Goal: Information Seeking & Learning: Learn about a topic

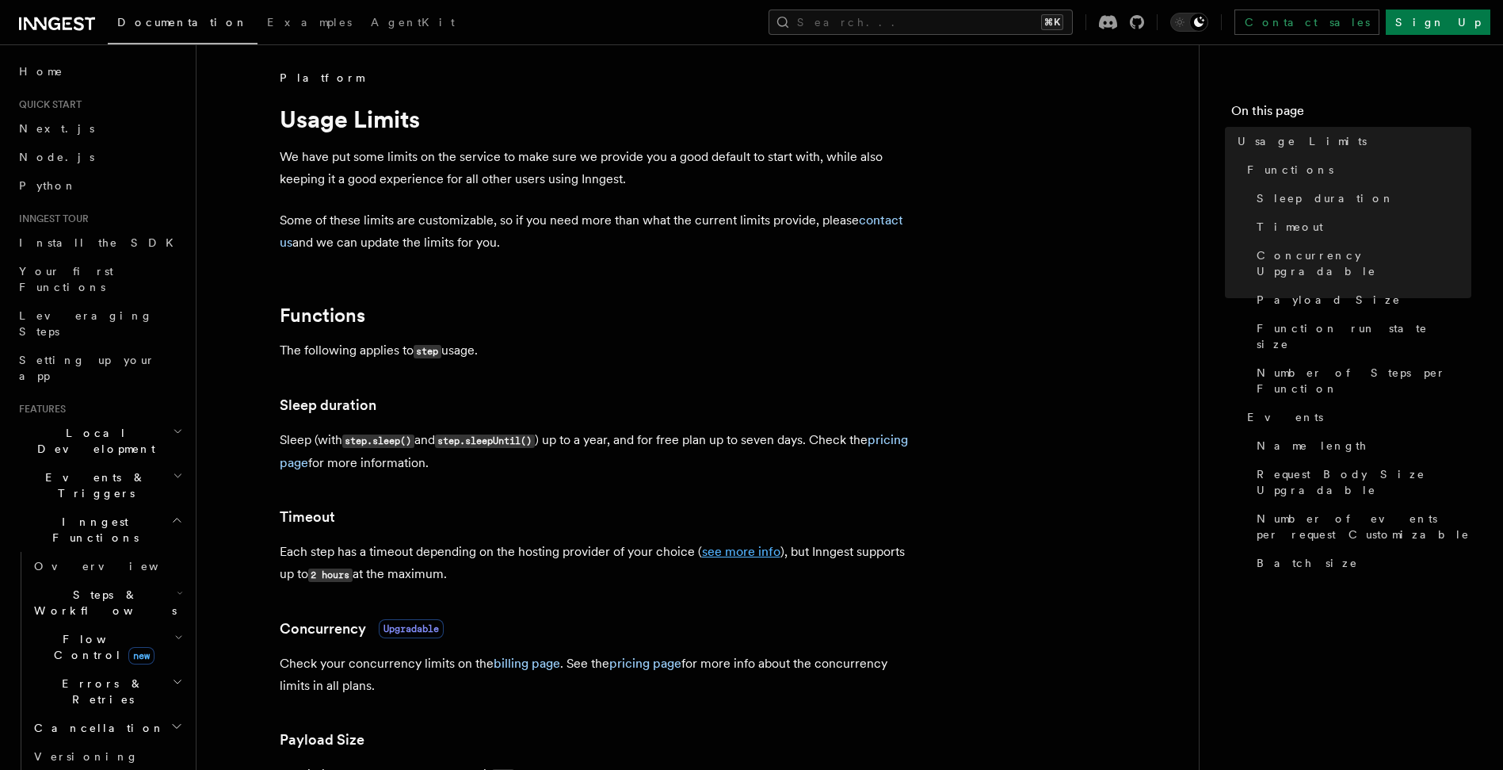
click at [747, 552] on link "see more info" at bounding box center [741, 551] width 78 height 15
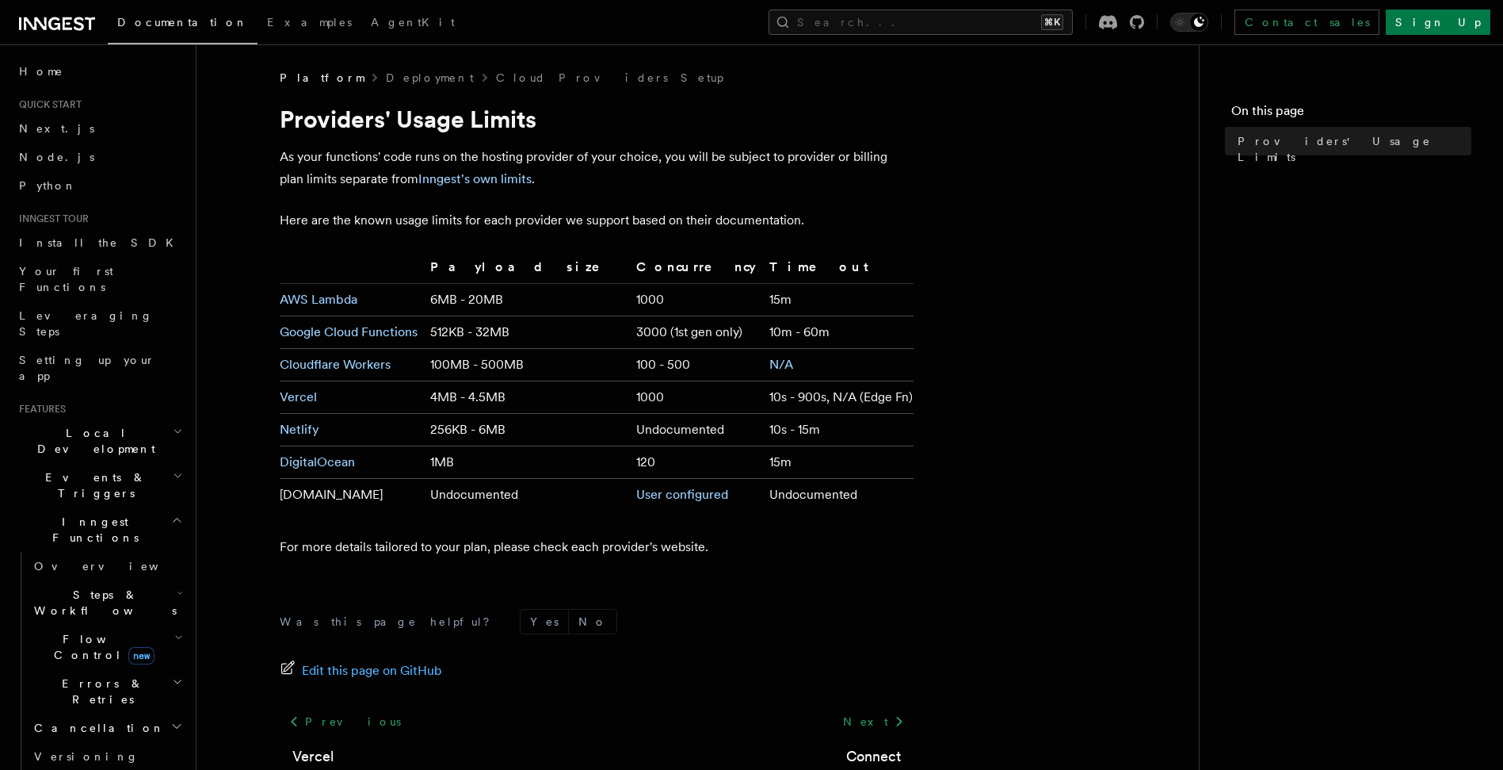
click at [808, 631] on form "Was this page helpful? Yes No" at bounding box center [597, 621] width 634 height 25
click at [855, 574] on article "Platform Deployment Cloud Providers Setup Providers' Usage Limits As your funct…" at bounding box center [698, 471] width 952 height 803
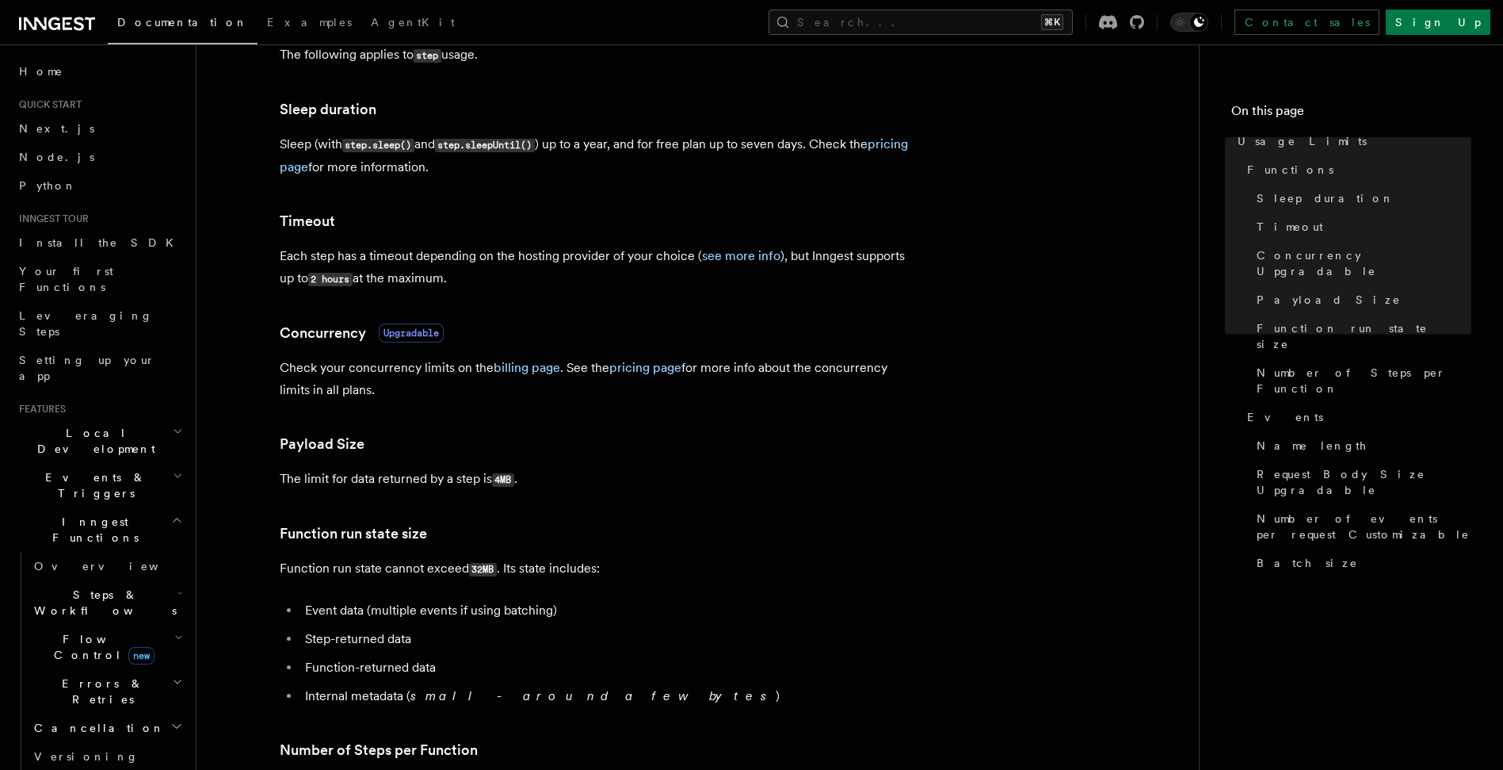
scroll to position [642, 0]
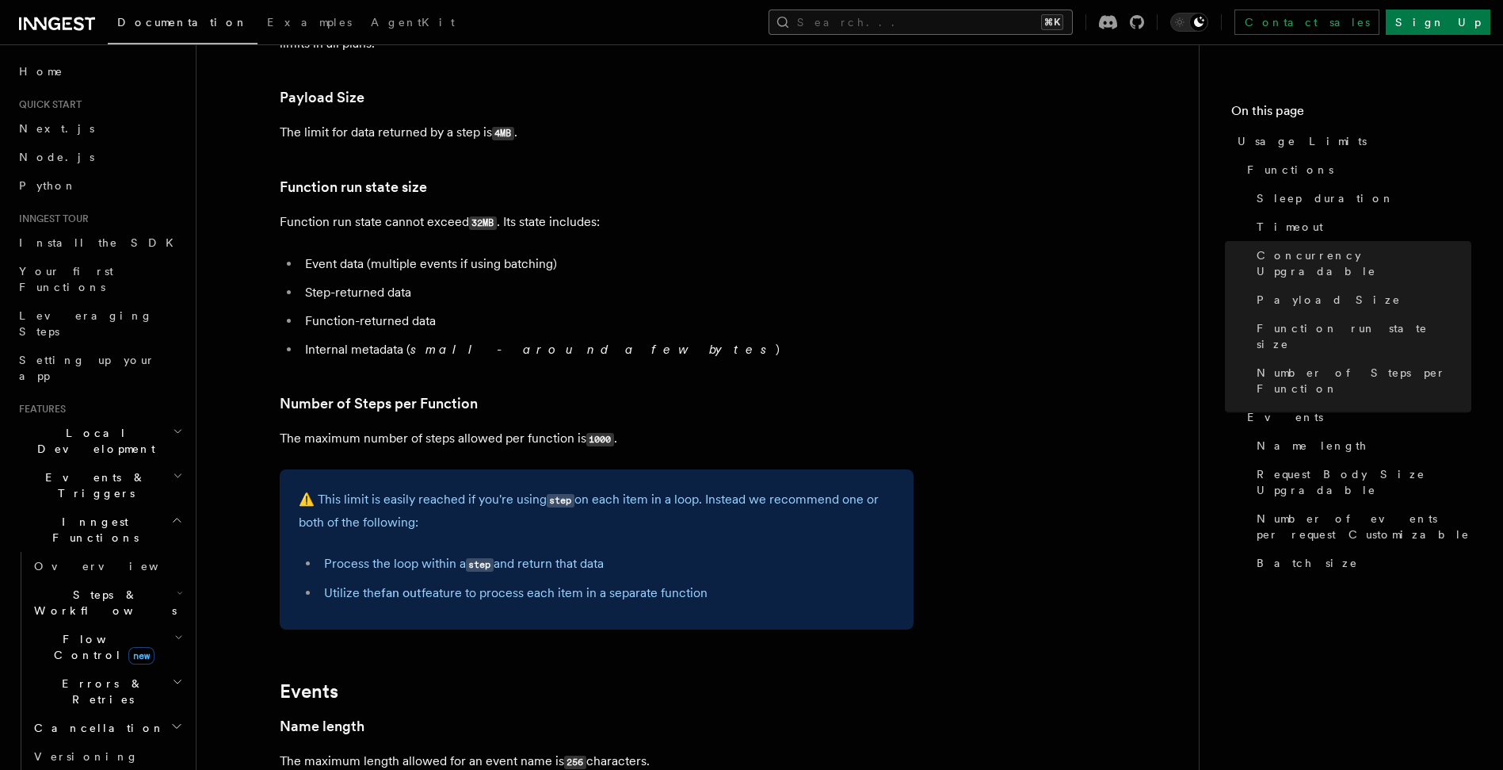
click at [979, 30] on button "Search... ⌘K" at bounding box center [921, 22] width 304 height 25
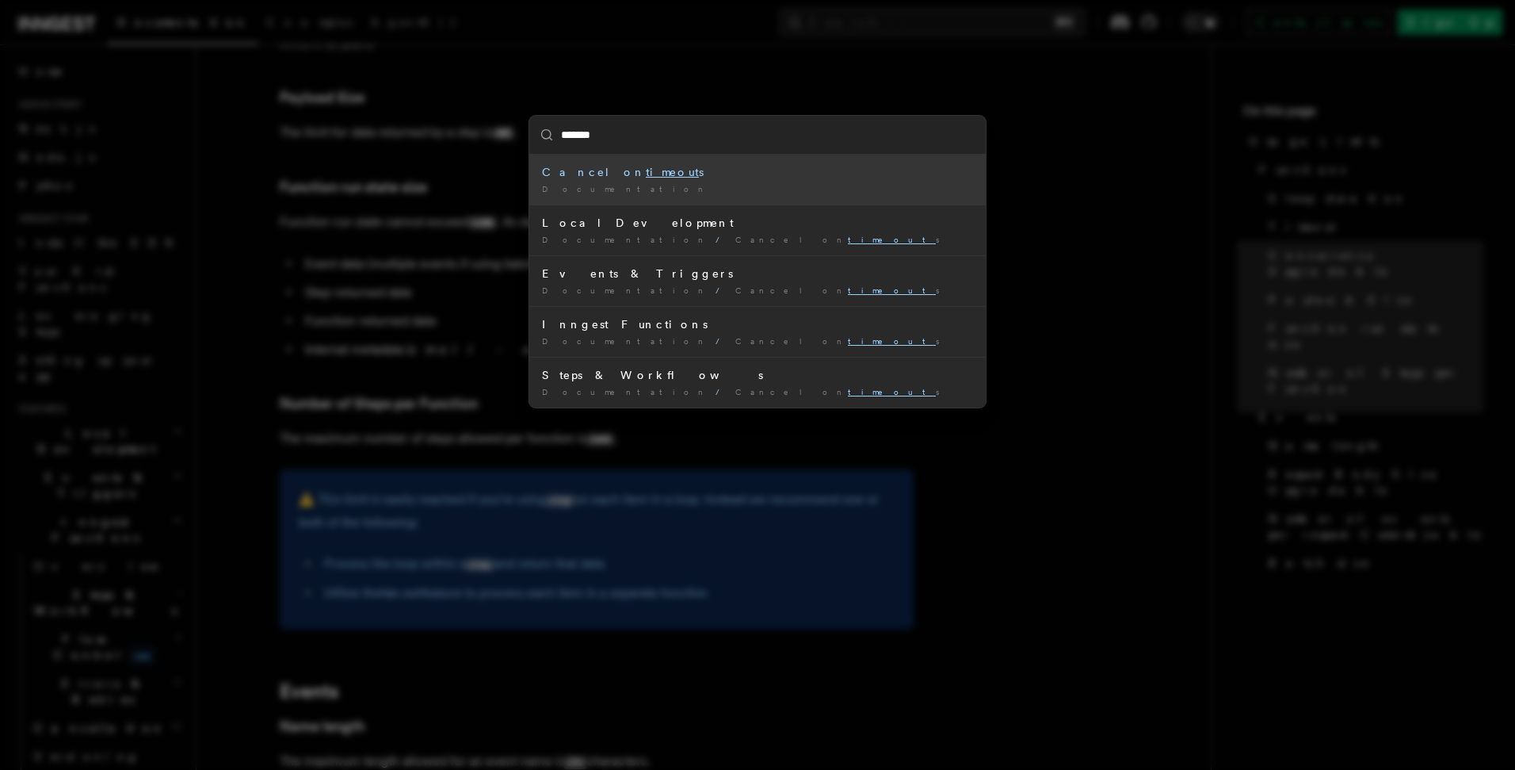
type input "********"
click at [646, 170] on mark "timeouts" at bounding box center [675, 172] width 58 height 13
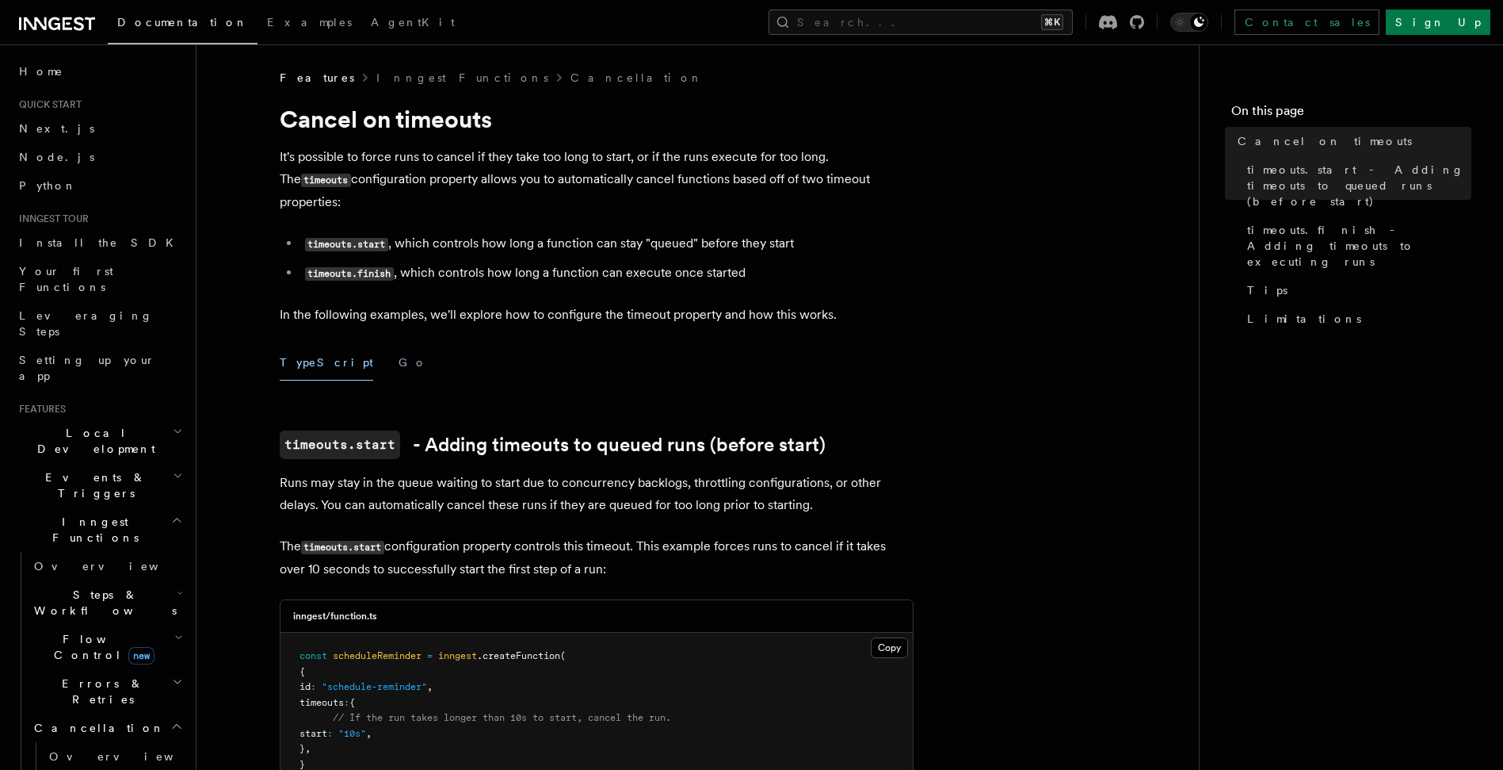
click at [164, 17] on span "Documentation" at bounding box center [182, 22] width 131 height 13
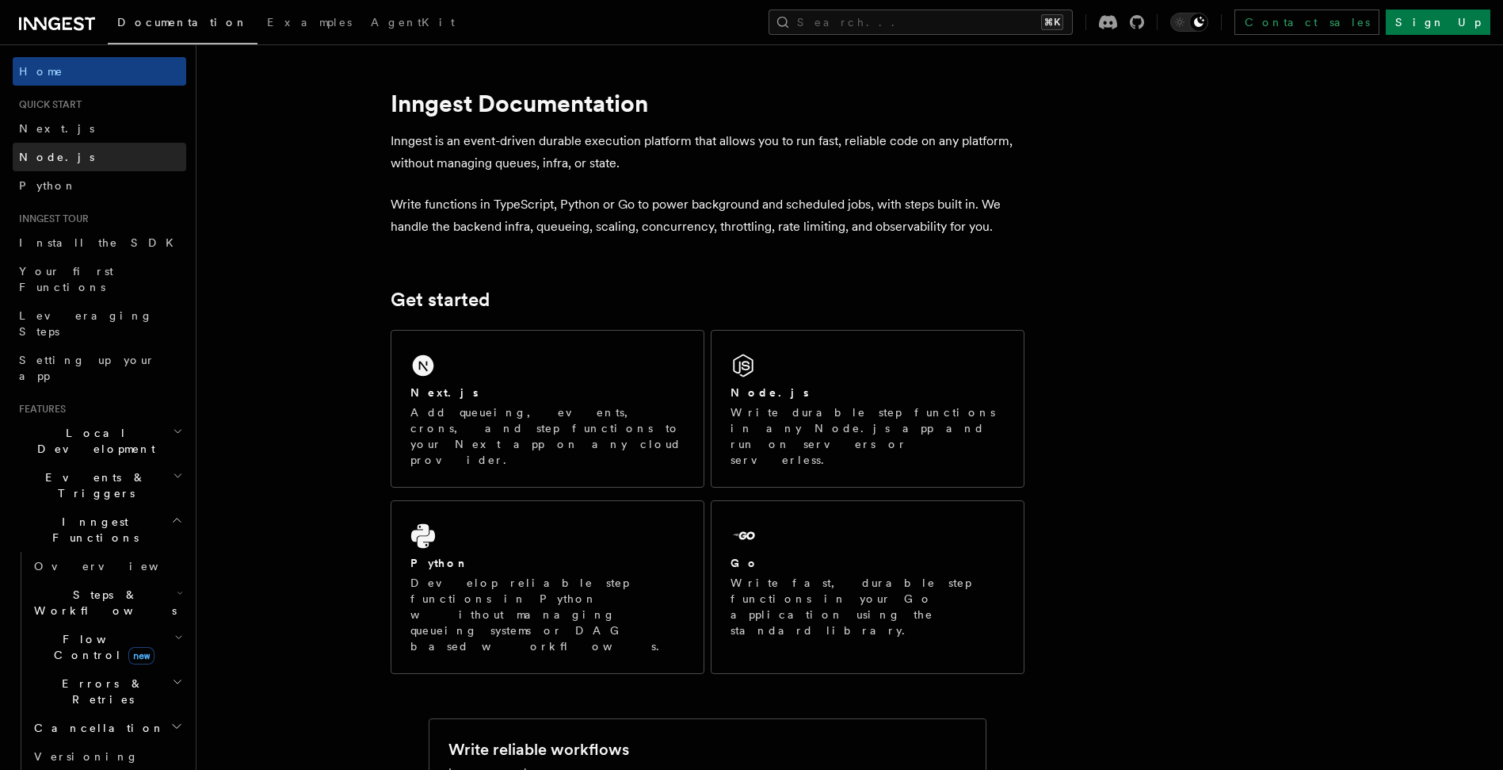
click at [64, 157] on link "Node.js" at bounding box center [100, 157] width 174 height 29
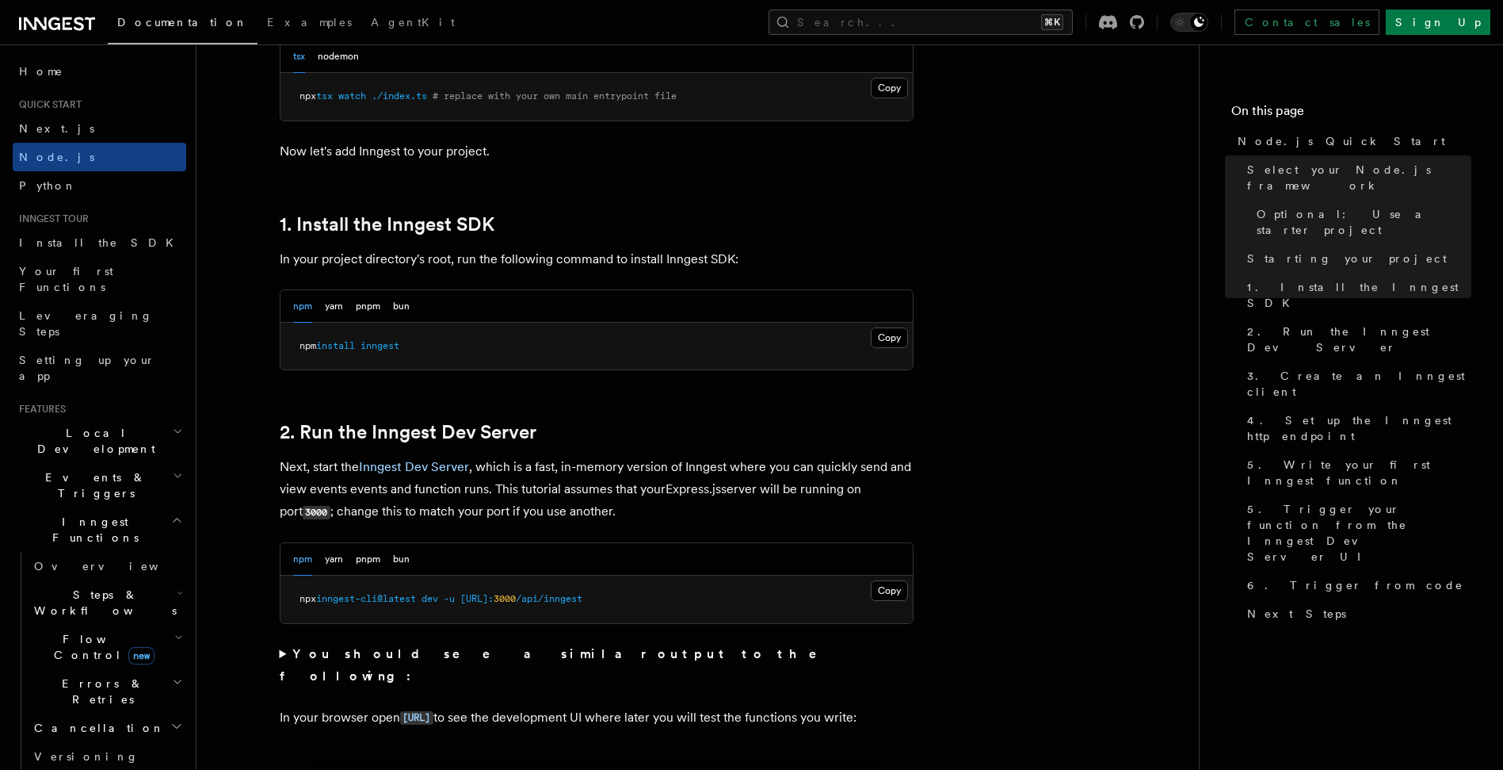
scroll to position [1110, 0]
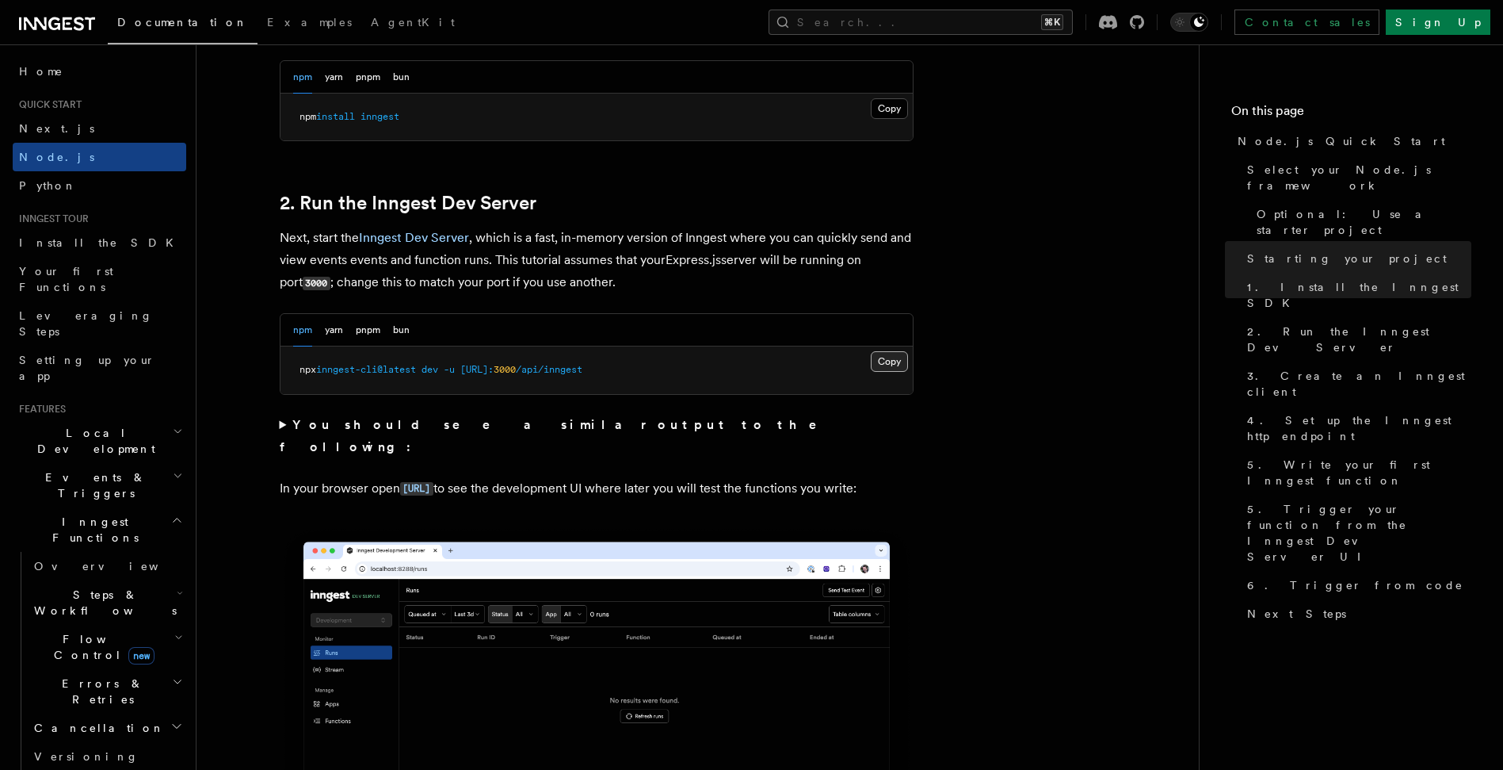
click at [893, 365] on button "Copy Copied" at bounding box center [889, 361] width 37 height 21
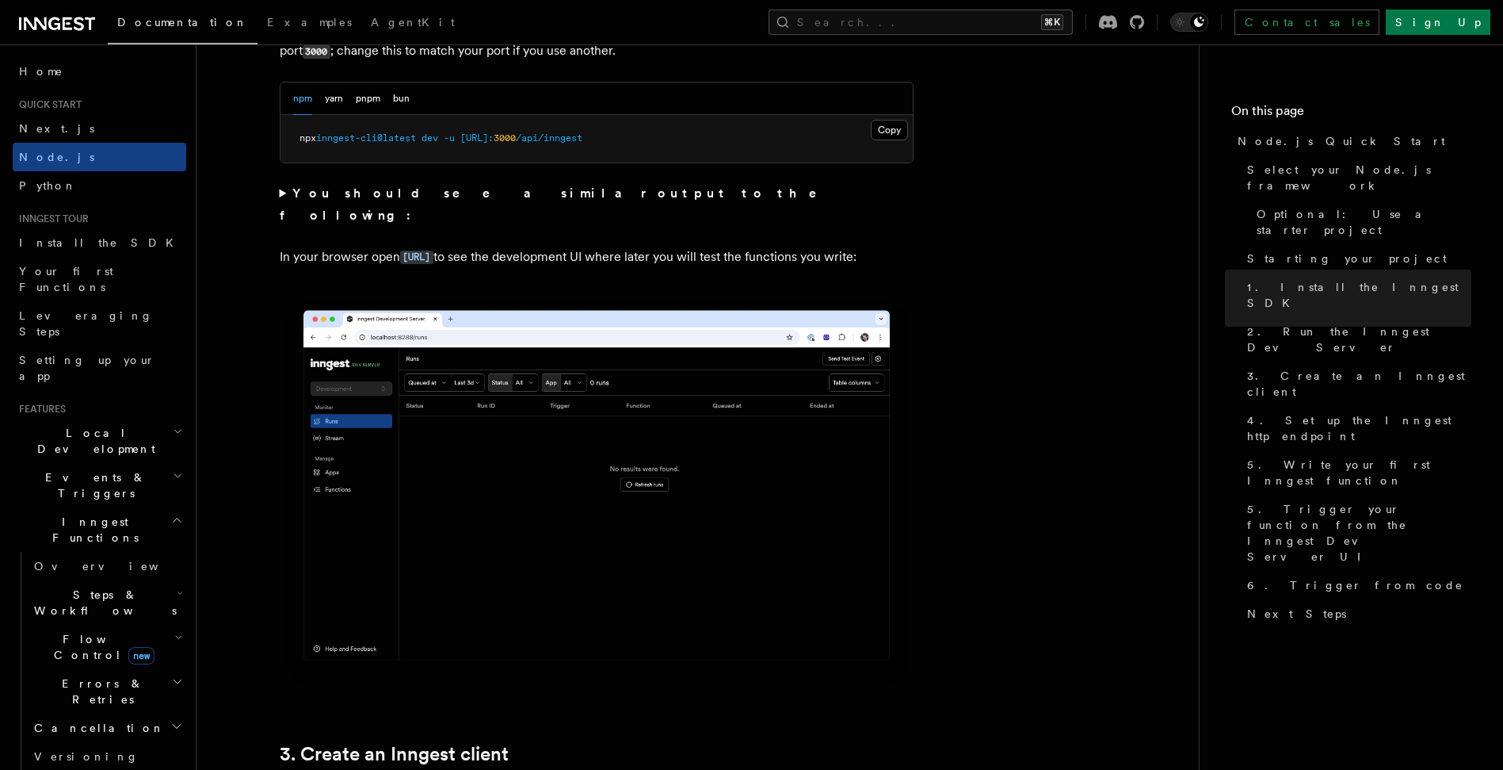
scroll to position [1202, 0]
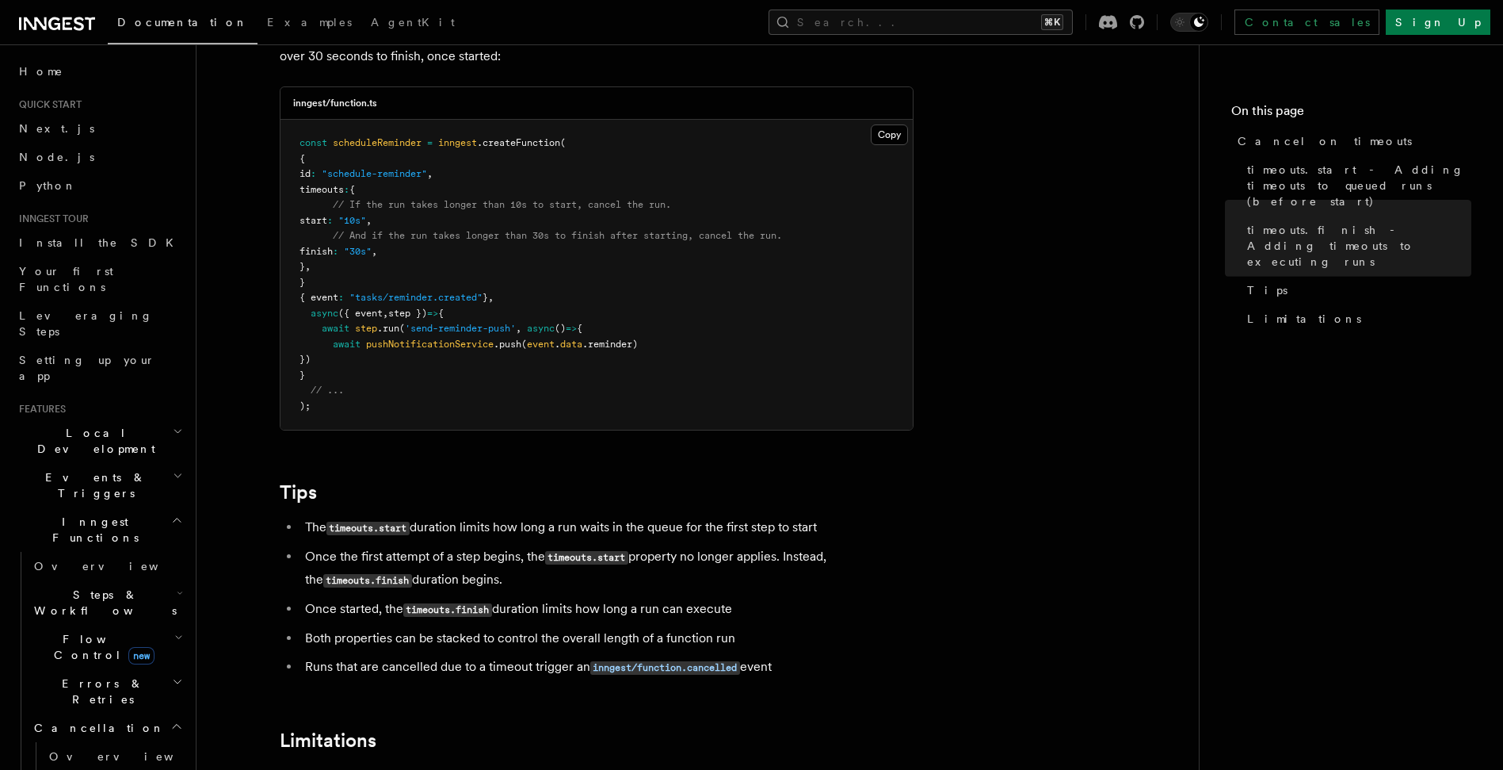
scroll to position [1119, 0]
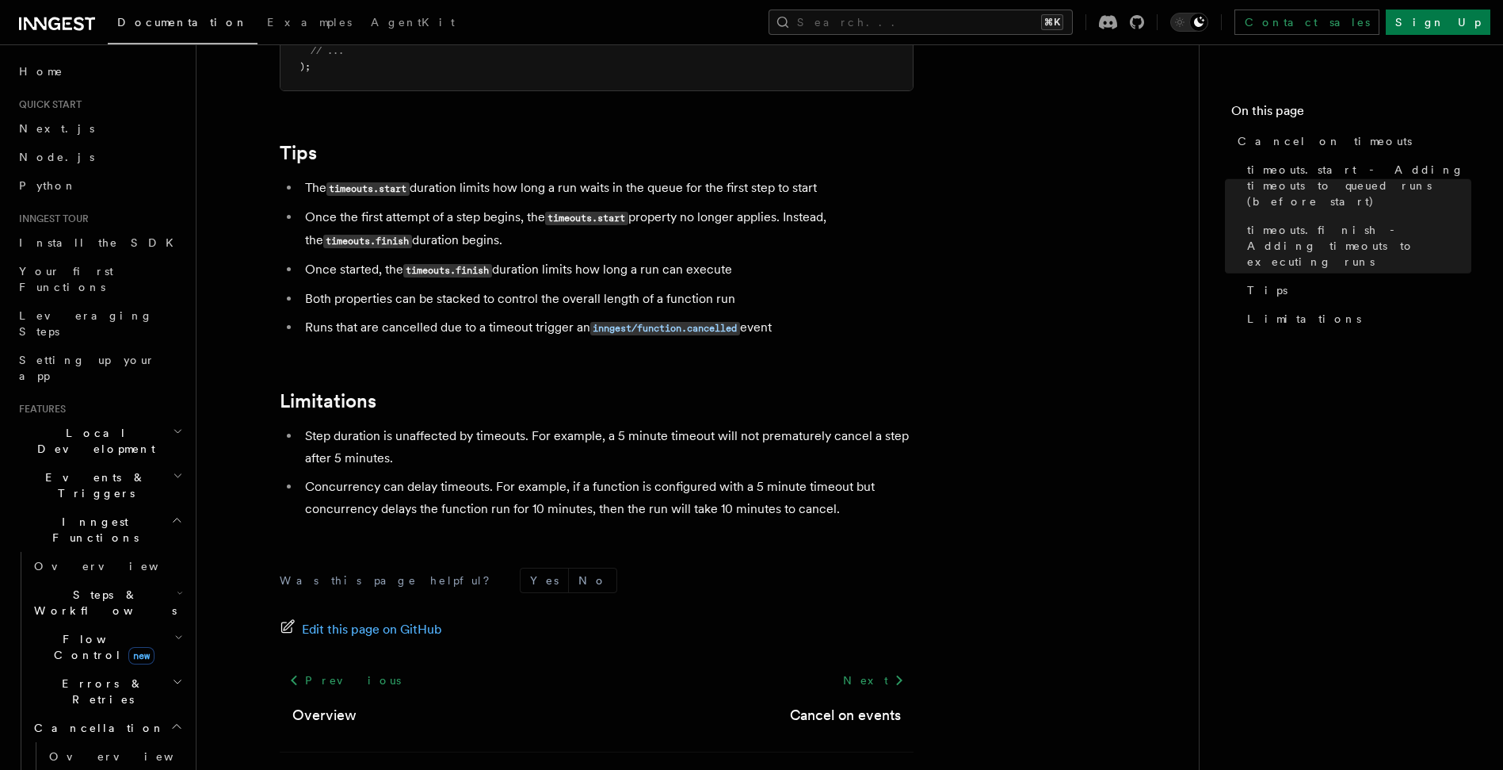
scroll to position [1424, 0]
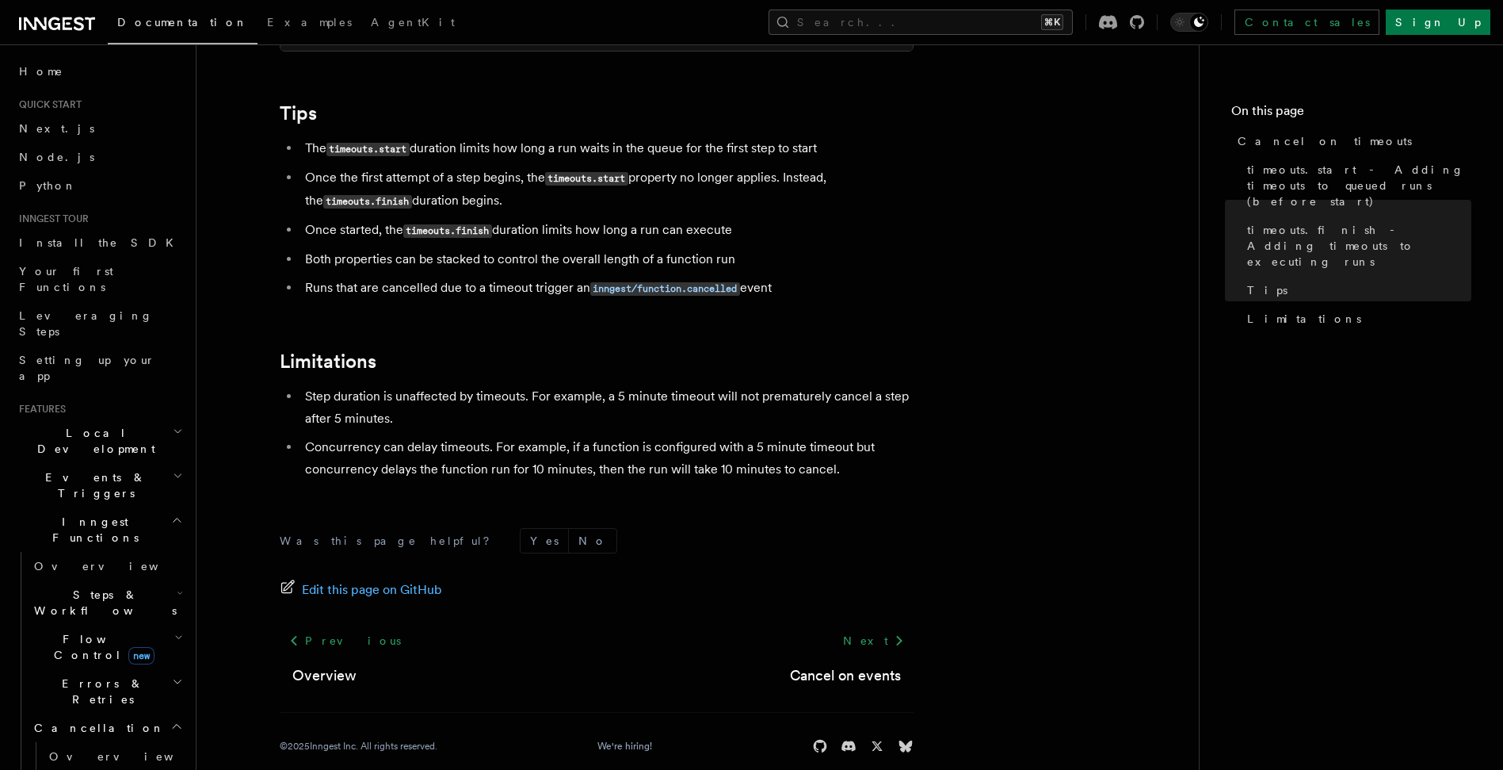
drag, startPoint x: 930, startPoint y: 464, endPoint x: 934, endPoint y: 472, distance: 9.6
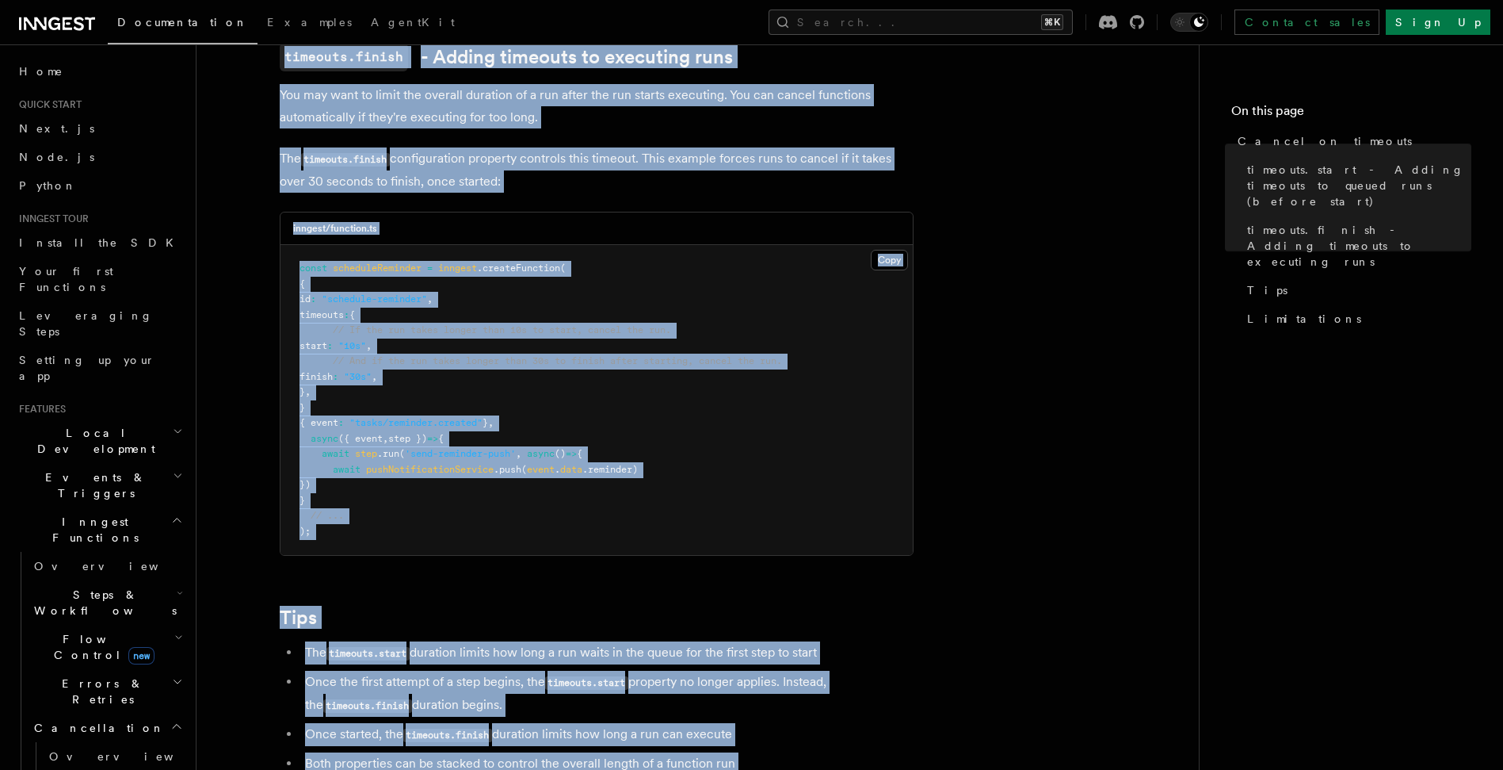
scroll to position [1328, 0]
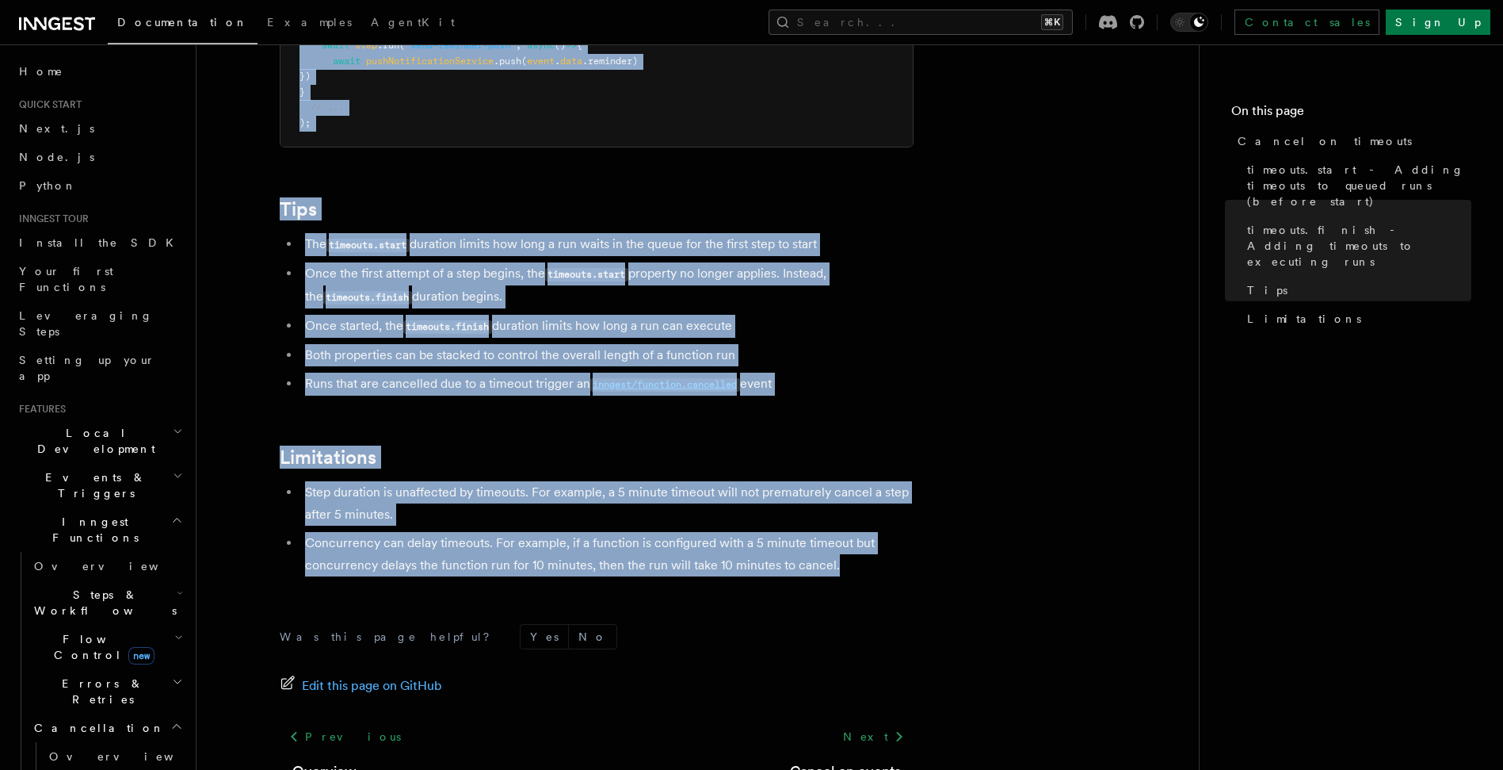
drag, startPoint x: 300, startPoint y: 151, endPoint x: 896, endPoint y: 550, distance: 716.4
copy article "Cancel on timeouts It's possible to force runs to cancel if they take too long …"
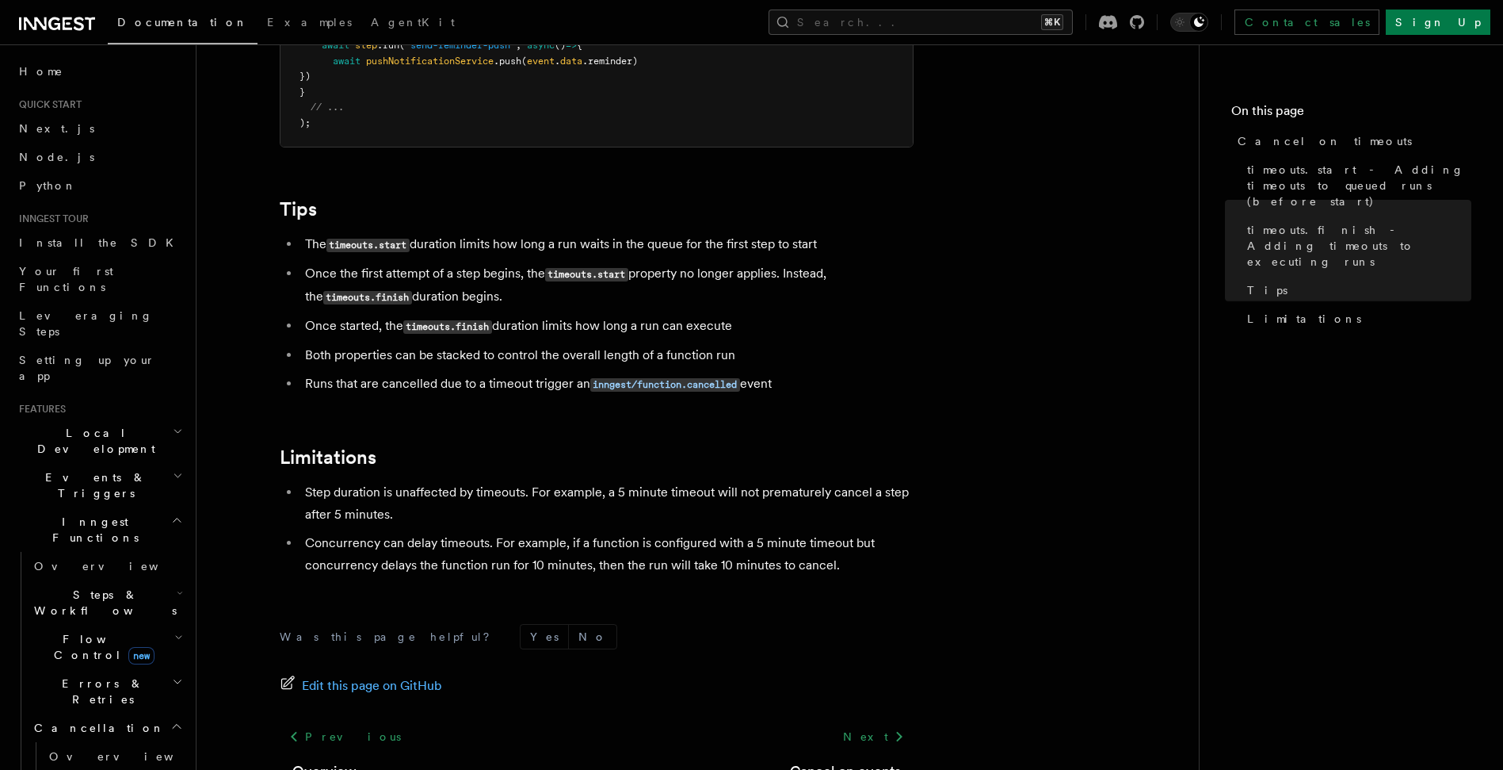
drag, startPoint x: 591, startPoint y: 361, endPoint x: 758, endPoint y: 360, distance: 167.2
click at [759, 372] on li "Runs that are cancelled due to a timeout trigger an inngest/function.cancelled …" at bounding box center [606, 383] width 613 height 23
click at [715, 378] on code "inngest/function.cancelled" at bounding box center [665, 384] width 150 height 13
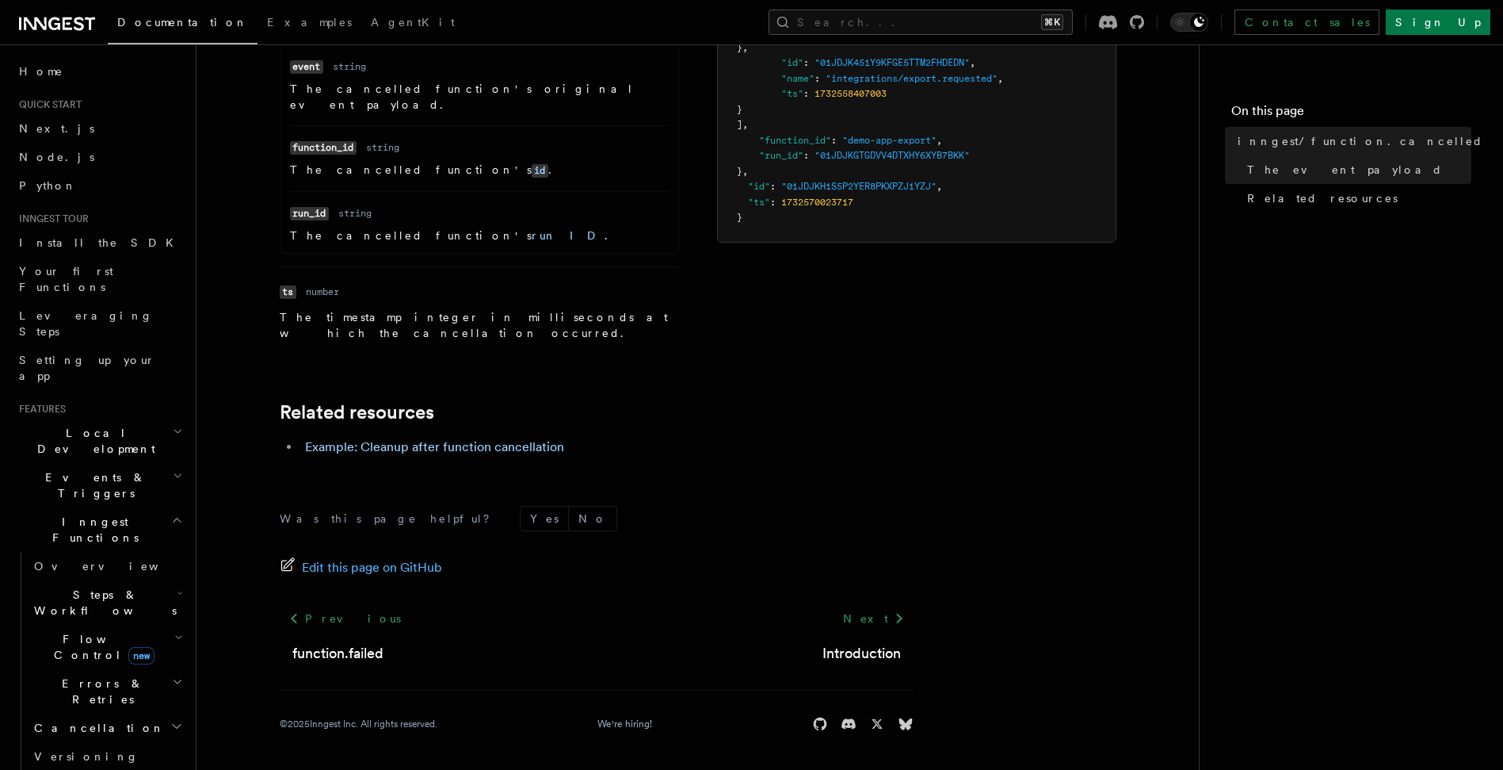
scroll to position [1424, 0]
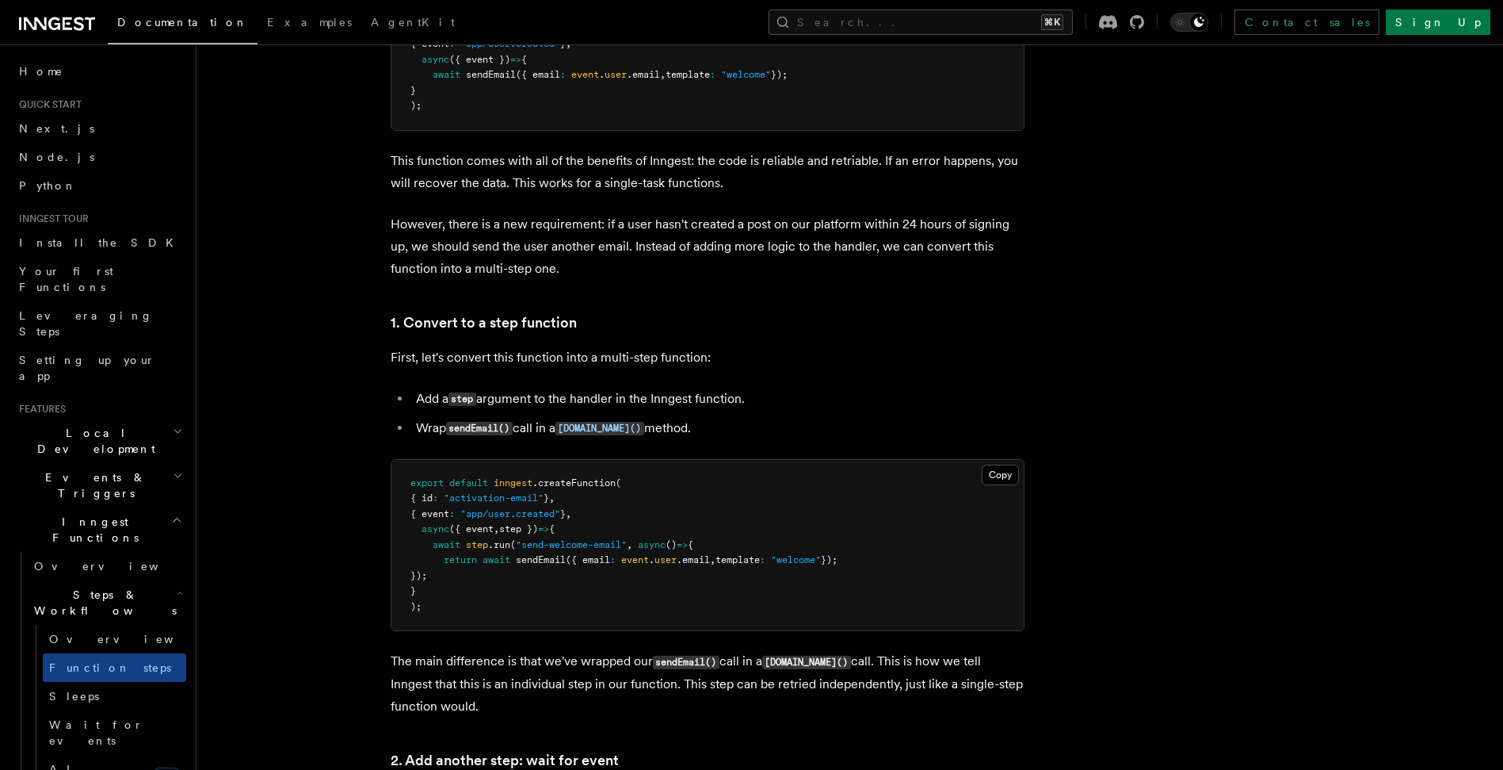
scroll to position [1424, 0]
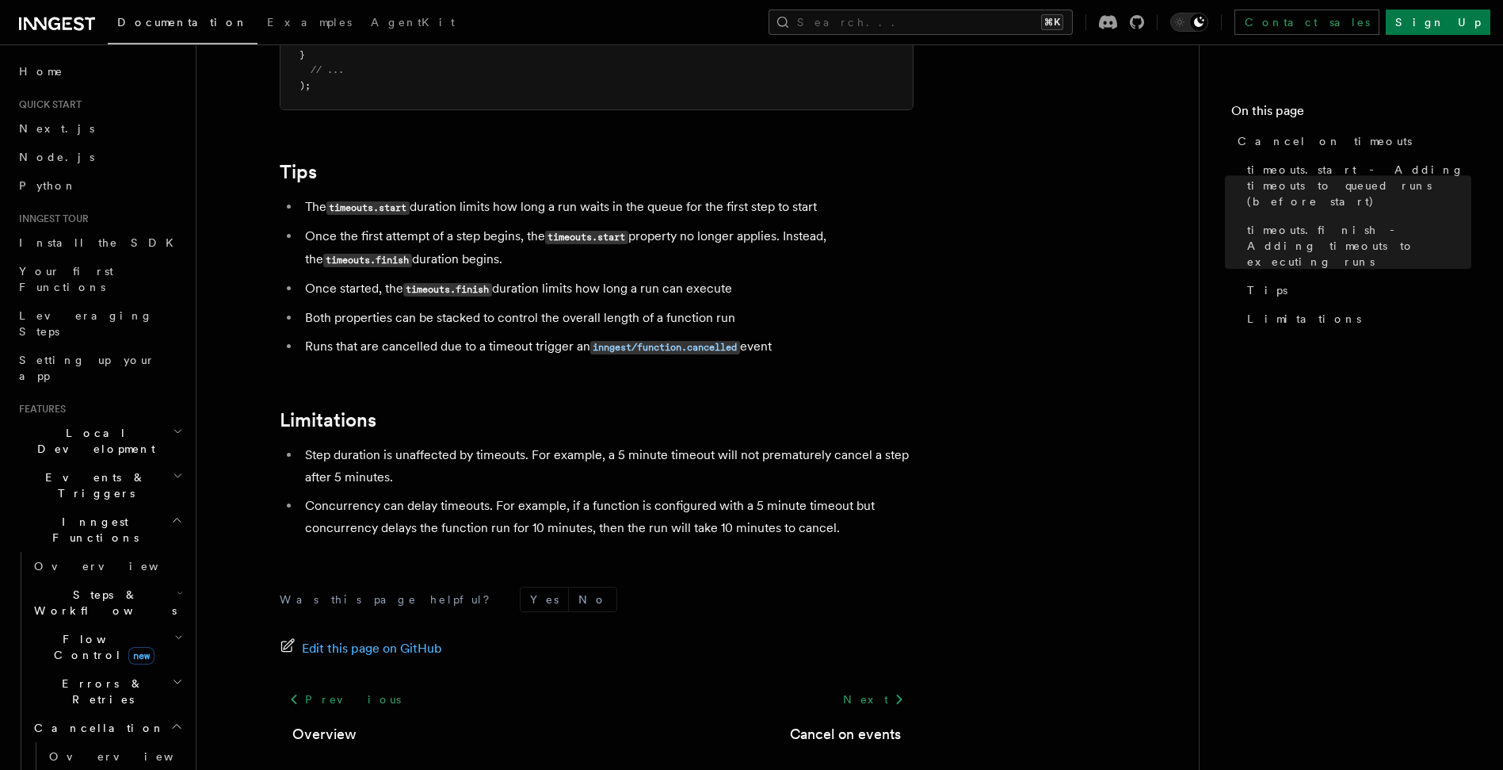
scroll to position [1424, 0]
